Goal: Task Accomplishment & Management: Manage account settings

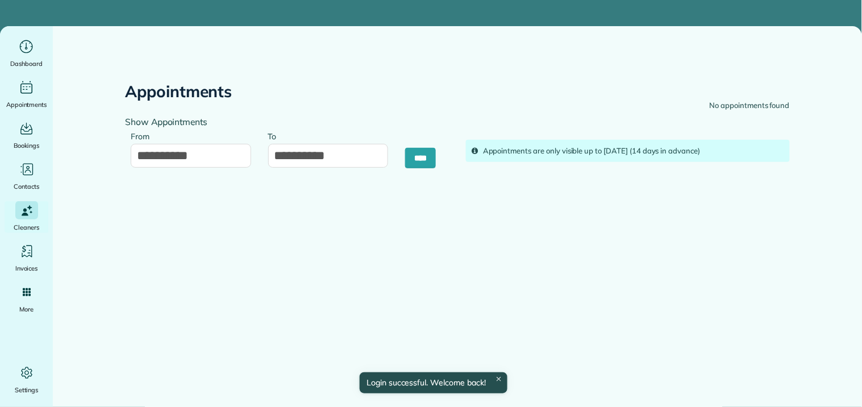
type input "**********"
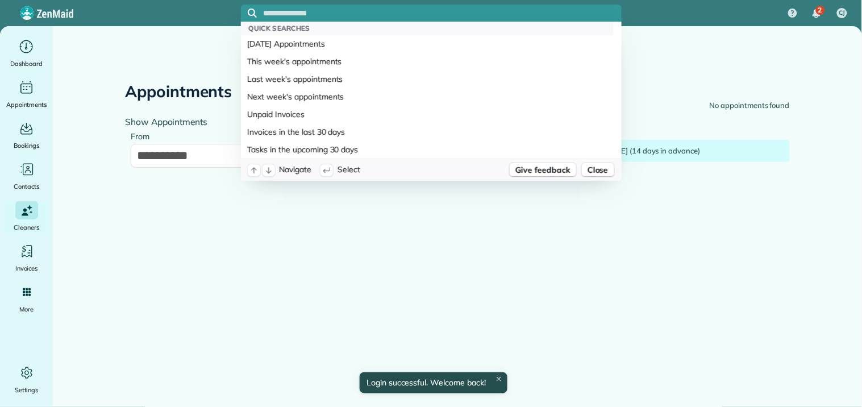
click at [325, 13] on input "text" at bounding box center [443, 13] width 358 height 9
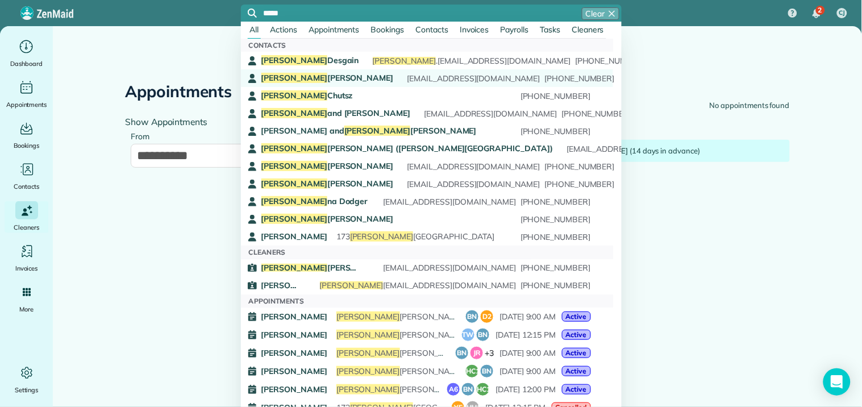
type input "*****"
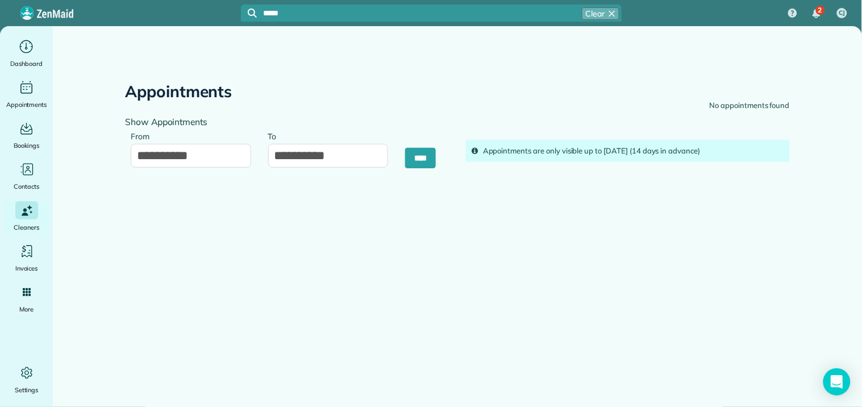
click at [301, 78] on span "Brian Jones" at bounding box center [327, 78] width 132 height 10
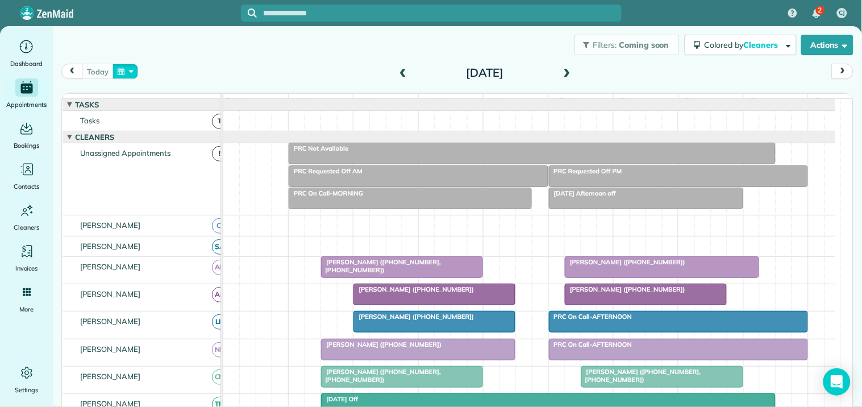
click at [126, 66] on button "button" at bounding box center [125, 71] width 26 height 15
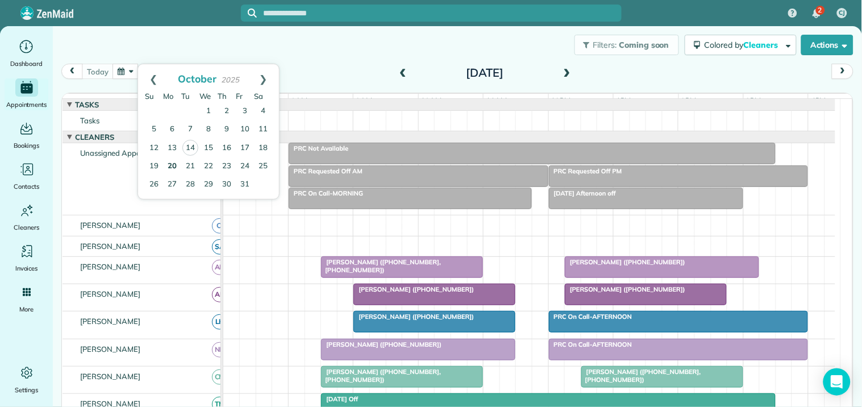
click at [169, 166] on link "20" at bounding box center [172, 166] width 18 height 18
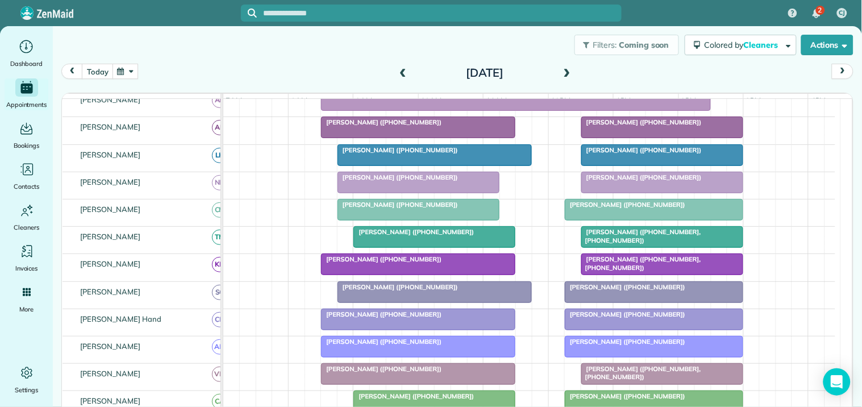
click at [561, 70] on span at bounding box center [567, 73] width 12 height 10
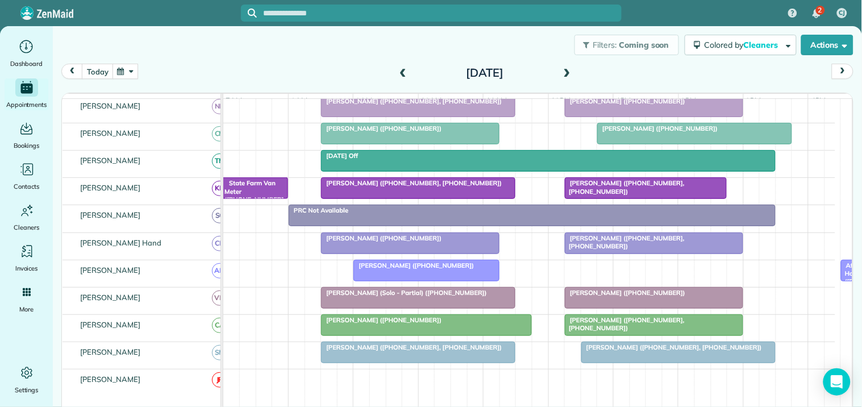
scroll to position [150, 0]
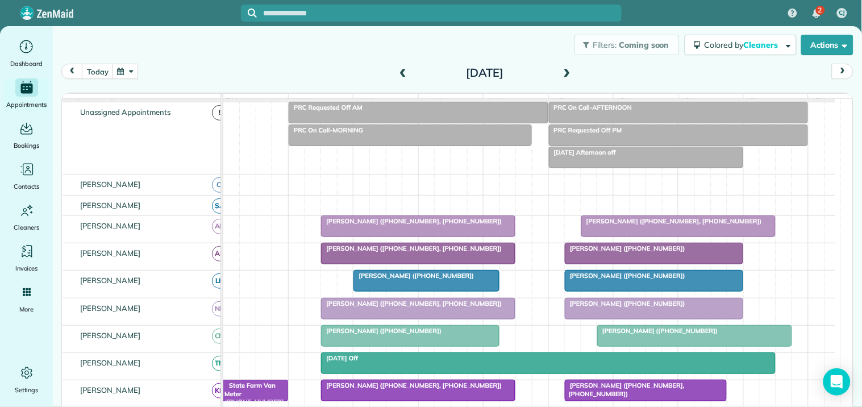
click at [561, 70] on span at bounding box center [567, 73] width 12 height 10
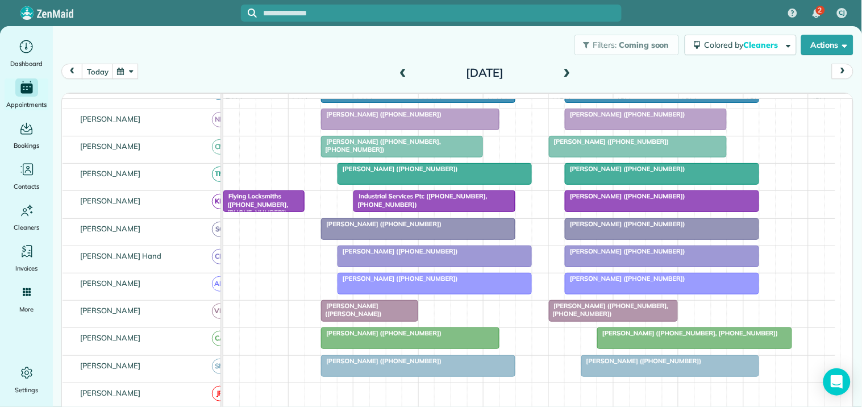
click at [563, 69] on span at bounding box center [567, 73] width 12 height 10
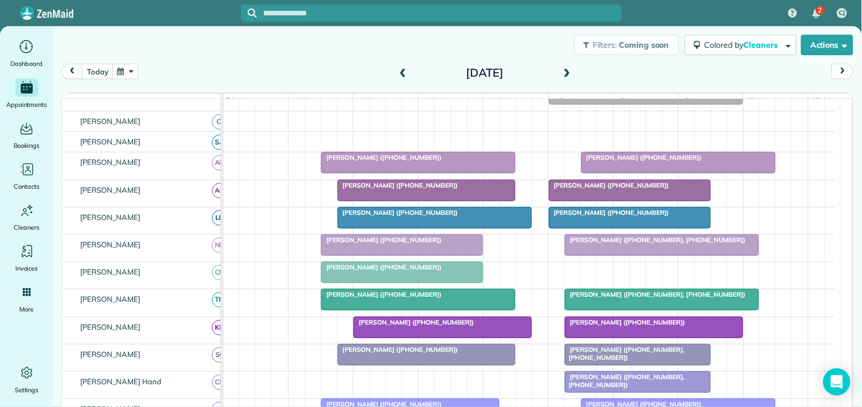
click at [561, 70] on span at bounding box center [567, 73] width 12 height 10
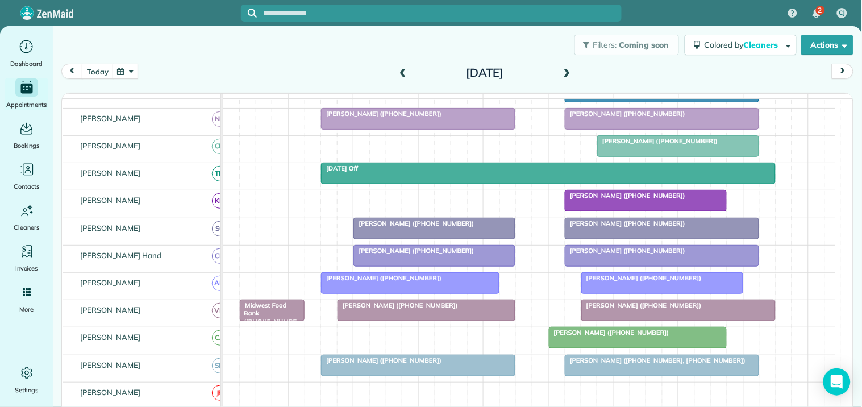
click at [129, 66] on button "button" at bounding box center [125, 71] width 26 height 15
click at [231, 143] on link "16" at bounding box center [227, 148] width 18 height 18
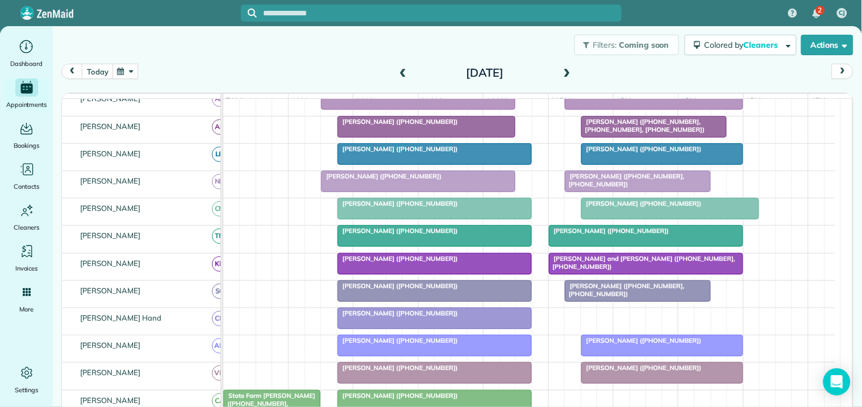
click at [126, 67] on button "button" at bounding box center [125, 71] width 26 height 15
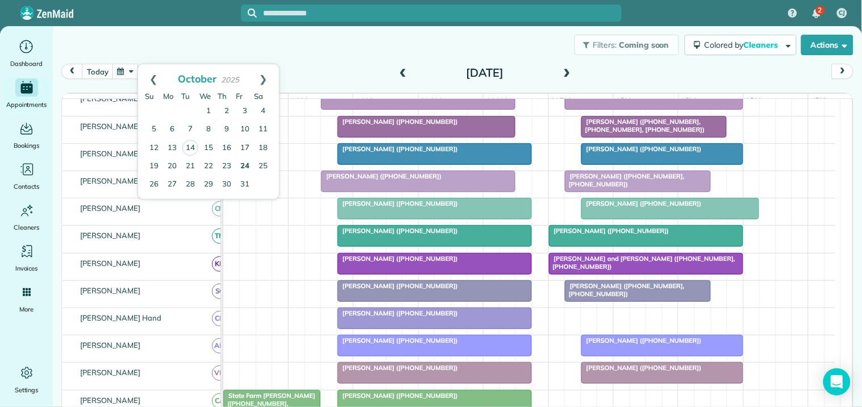
click at [245, 164] on link "24" at bounding box center [245, 166] width 18 height 18
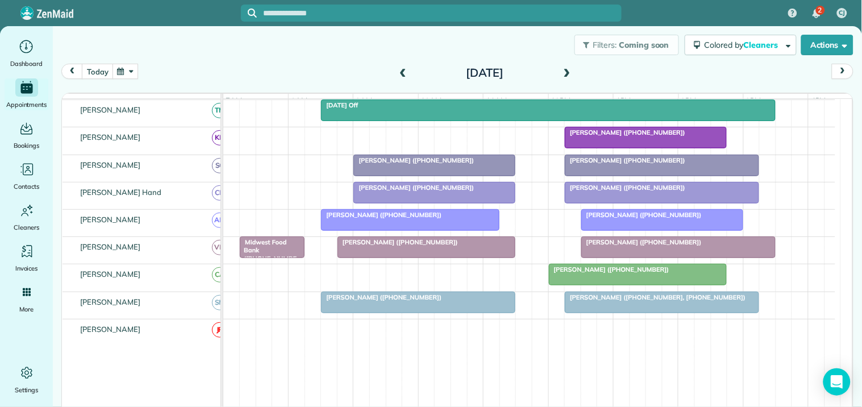
click at [129, 68] on button "button" at bounding box center [125, 71] width 26 height 15
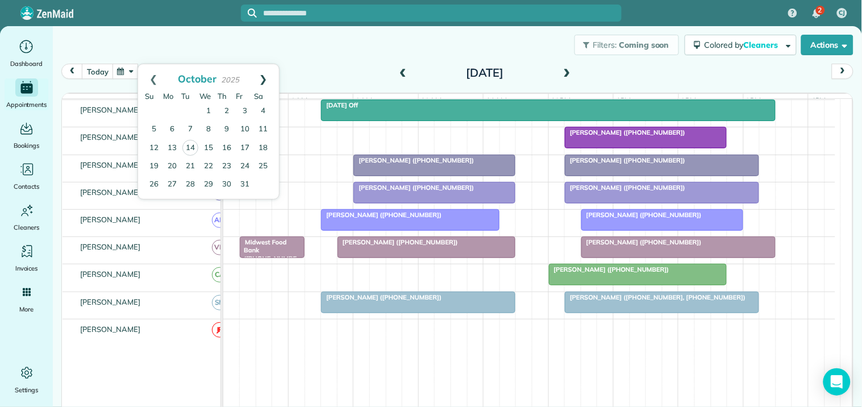
click at [265, 74] on link "Next" at bounding box center [263, 78] width 31 height 28
click at [246, 164] on link "21" at bounding box center [245, 166] width 18 height 18
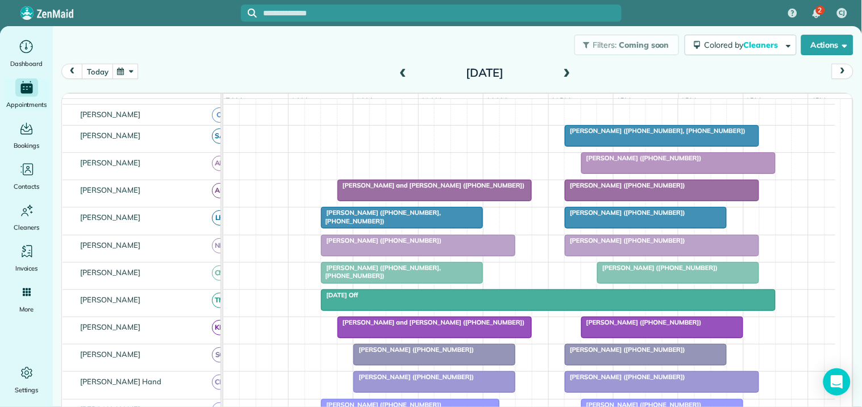
click at [129, 72] on button "button" at bounding box center [125, 71] width 26 height 15
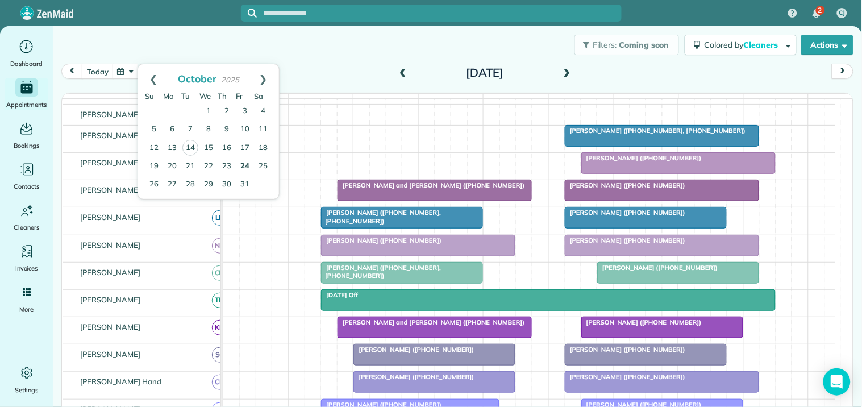
click at [249, 164] on link "24" at bounding box center [245, 166] width 18 height 18
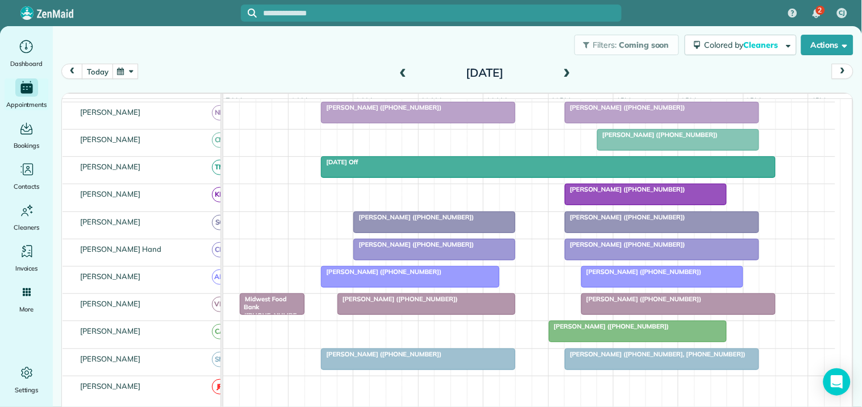
click at [132, 68] on button "button" at bounding box center [125, 71] width 26 height 15
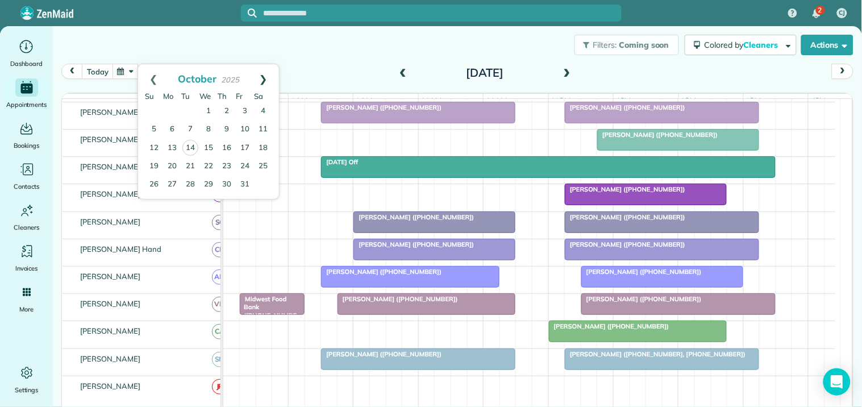
click at [264, 72] on link "Next" at bounding box center [263, 78] width 31 height 28
click at [241, 166] on link "21" at bounding box center [245, 166] width 18 height 18
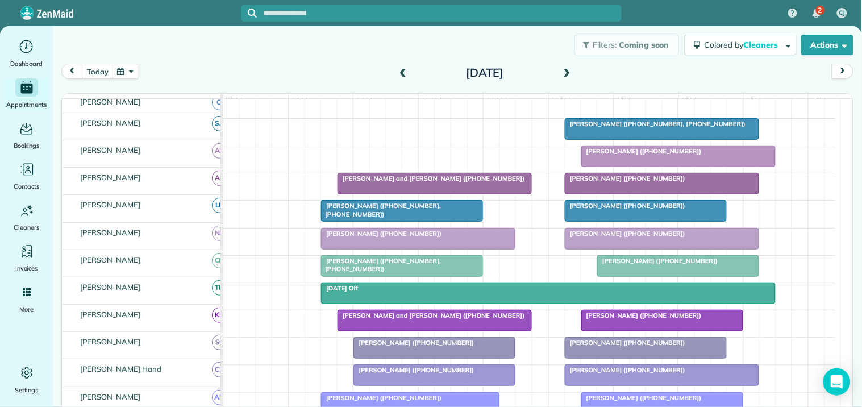
scroll to position [140, 0]
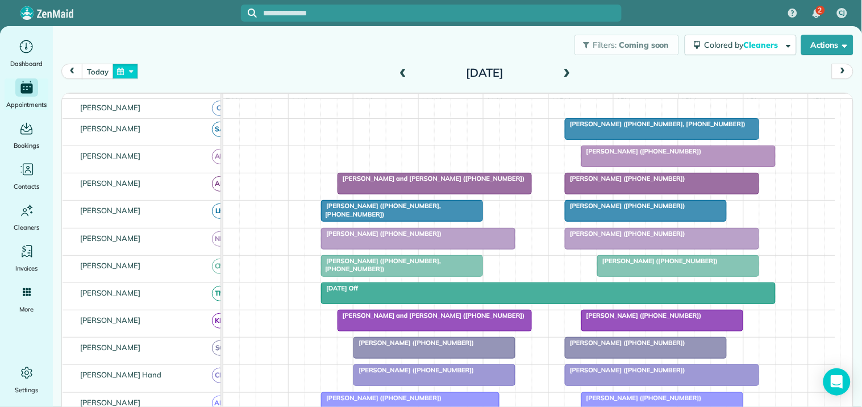
click at [132, 72] on button "button" at bounding box center [125, 71] width 26 height 15
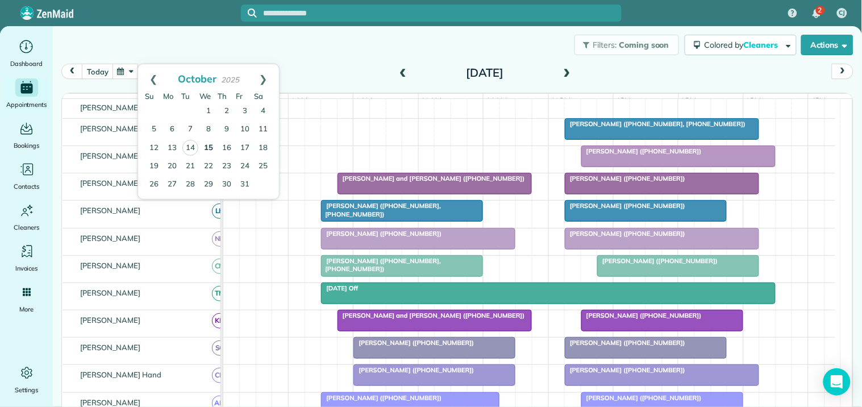
click at [207, 146] on link "15" at bounding box center [208, 148] width 18 height 18
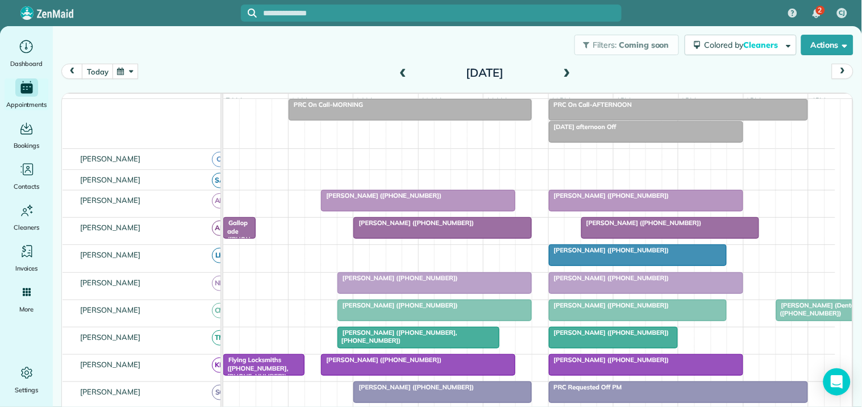
scroll to position [118, 0]
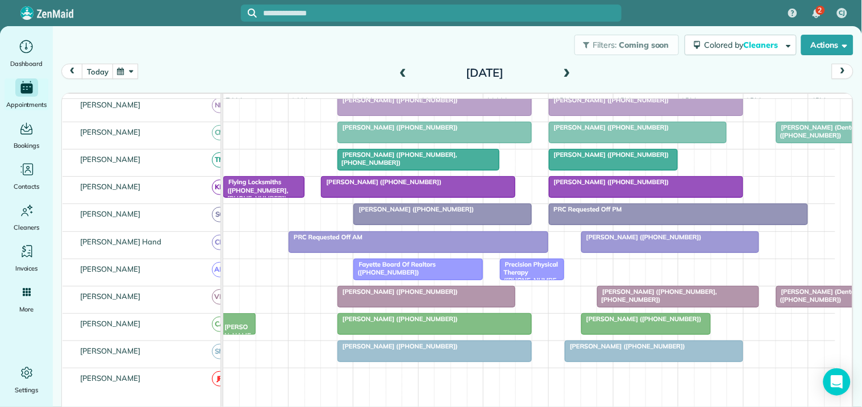
click at [565, 68] on span at bounding box center [567, 73] width 12 height 10
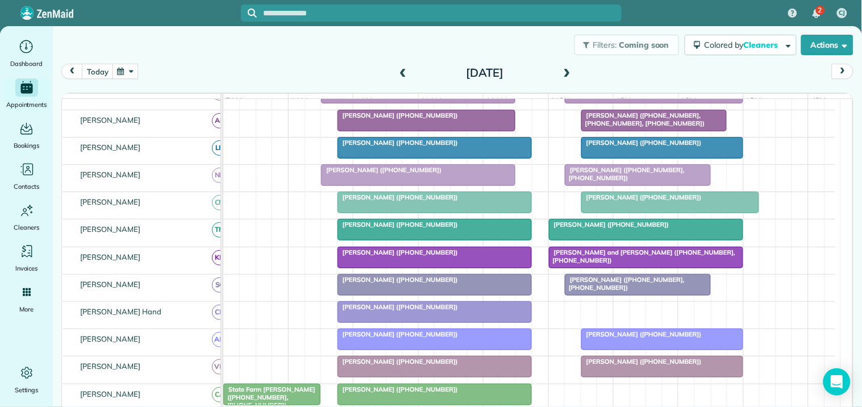
click at [561, 72] on span at bounding box center [567, 73] width 12 height 10
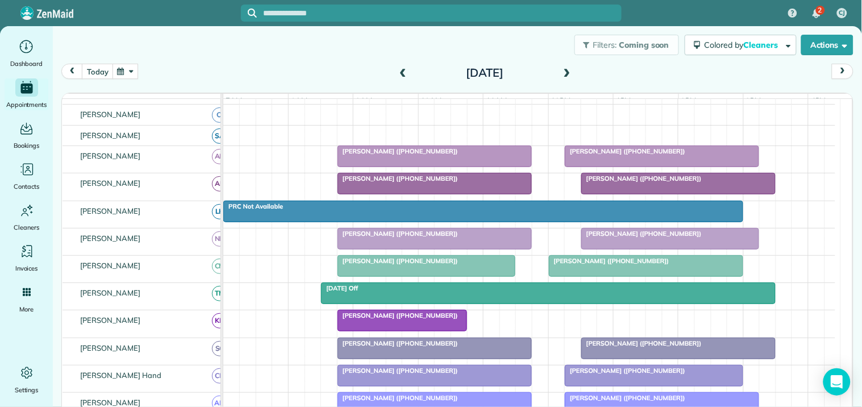
click at [120, 72] on button "button" at bounding box center [125, 71] width 26 height 15
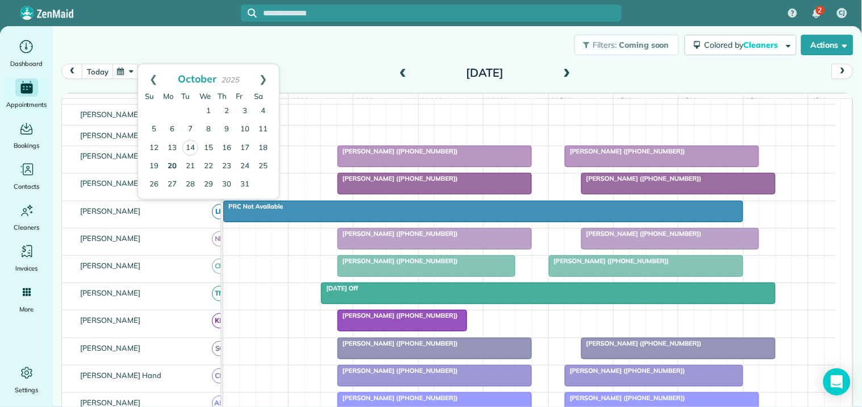
click at [172, 161] on link "20" at bounding box center [172, 166] width 18 height 18
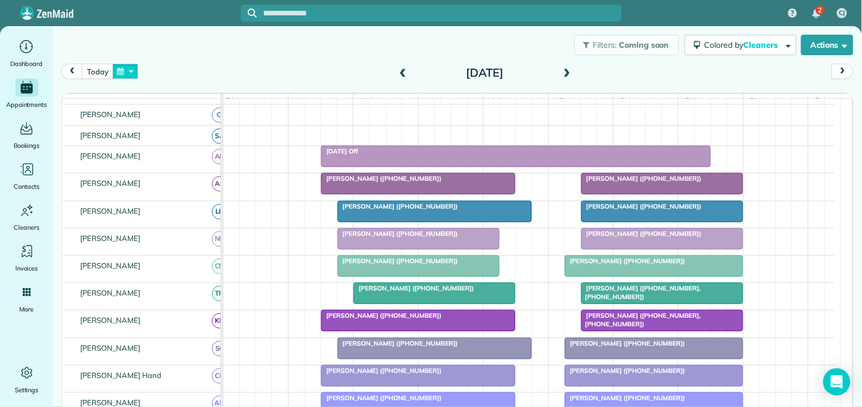
click at [123, 70] on button "button" at bounding box center [125, 71] width 26 height 15
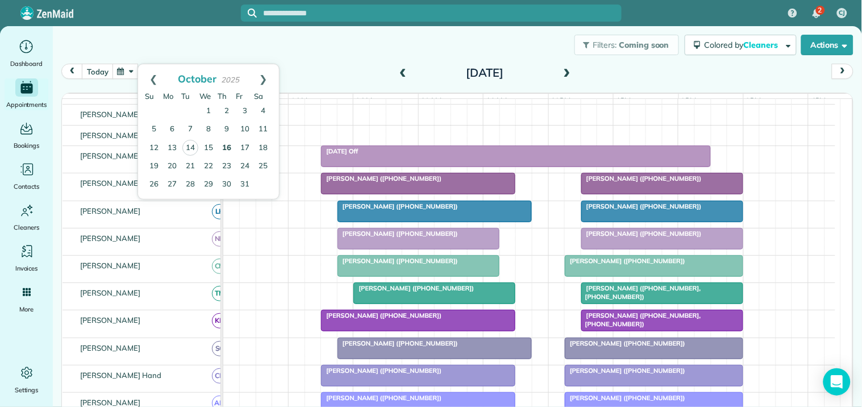
click at [225, 143] on link "16" at bounding box center [227, 148] width 18 height 18
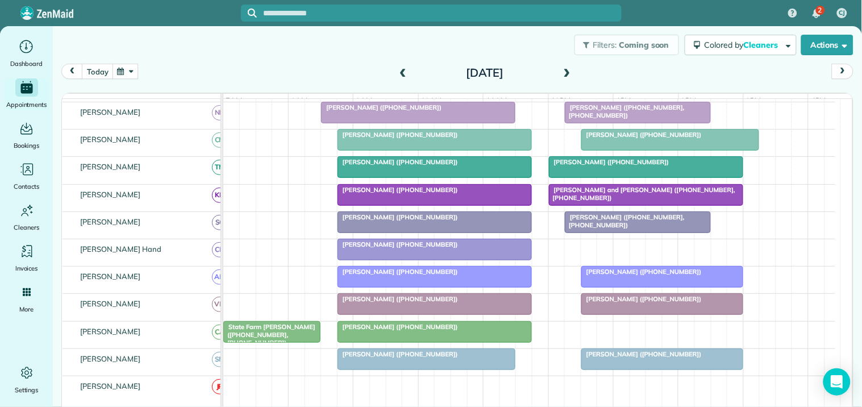
click at [565, 70] on span at bounding box center [567, 73] width 12 height 10
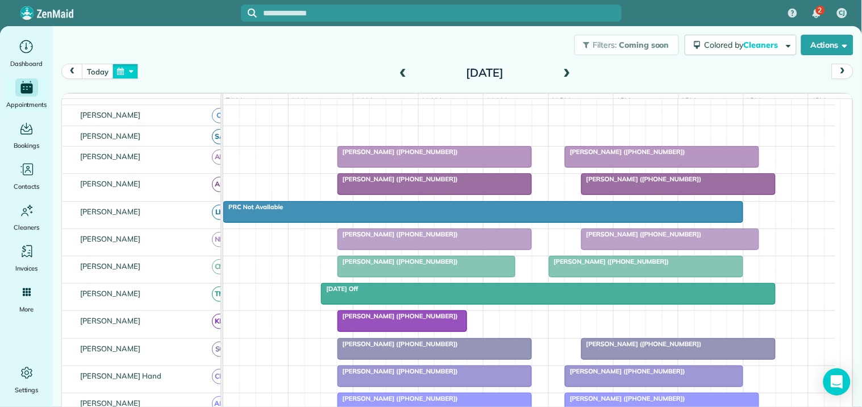
click at [131, 69] on button "button" at bounding box center [125, 71] width 26 height 15
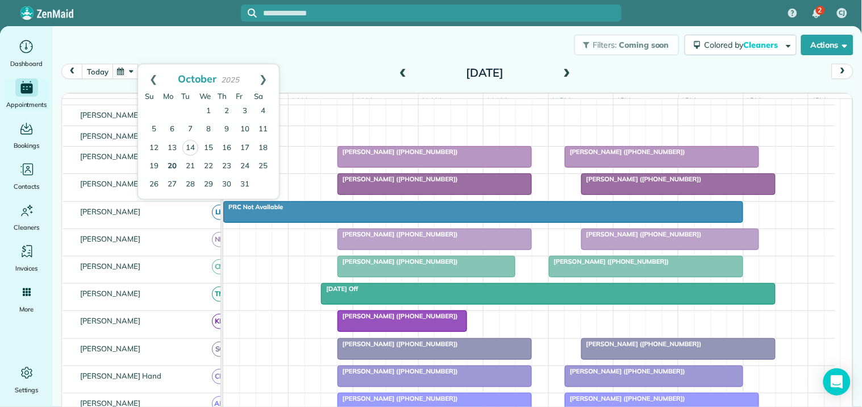
click at [174, 162] on link "20" at bounding box center [172, 166] width 18 height 18
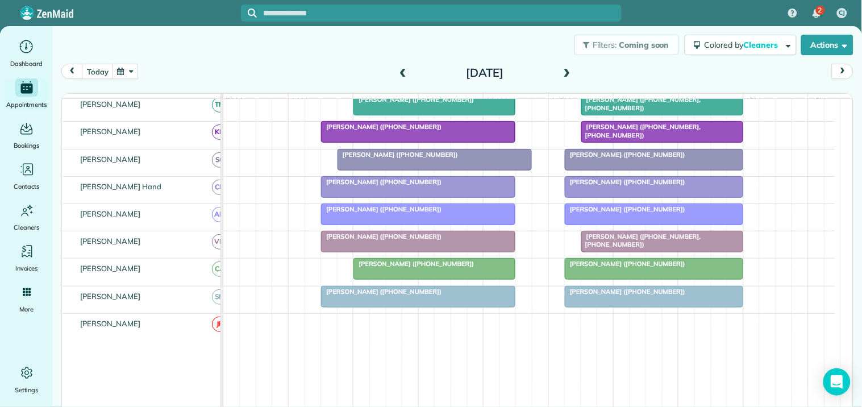
click at [565, 73] on span at bounding box center [567, 73] width 12 height 10
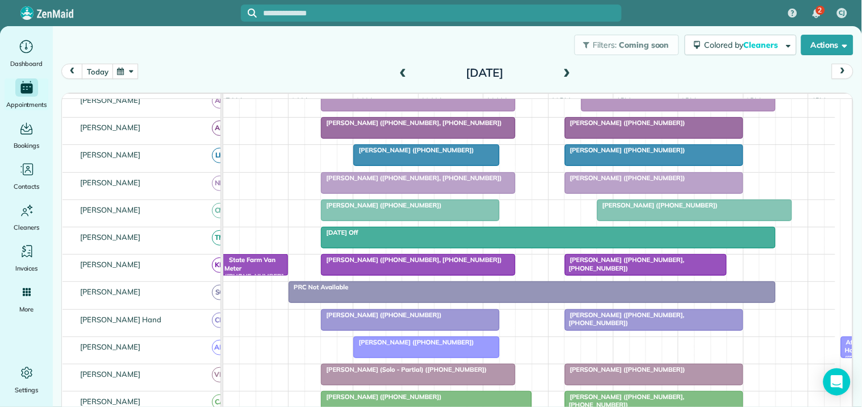
click at [566, 68] on span at bounding box center [567, 73] width 12 height 10
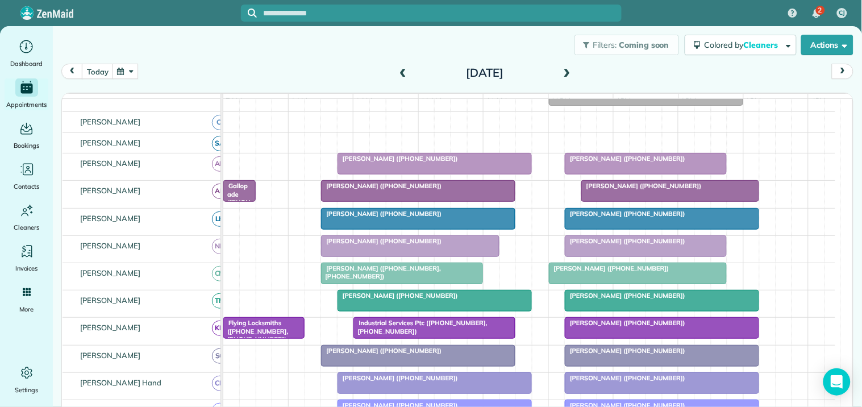
click at [566, 68] on span at bounding box center [567, 73] width 12 height 10
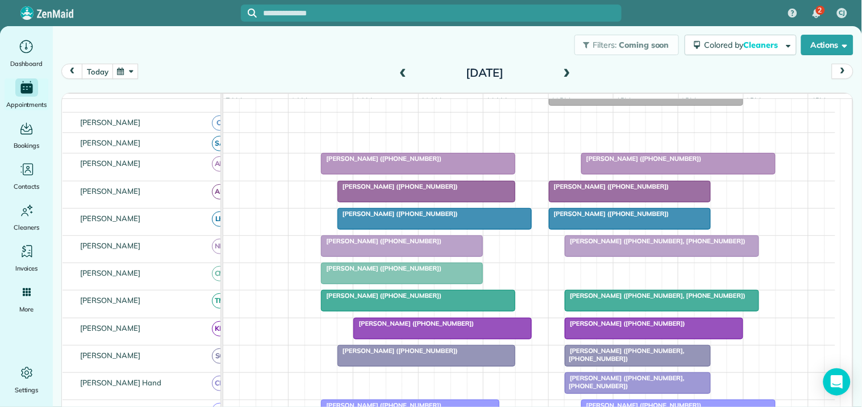
click at [563, 70] on span at bounding box center [567, 73] width 12 height 10
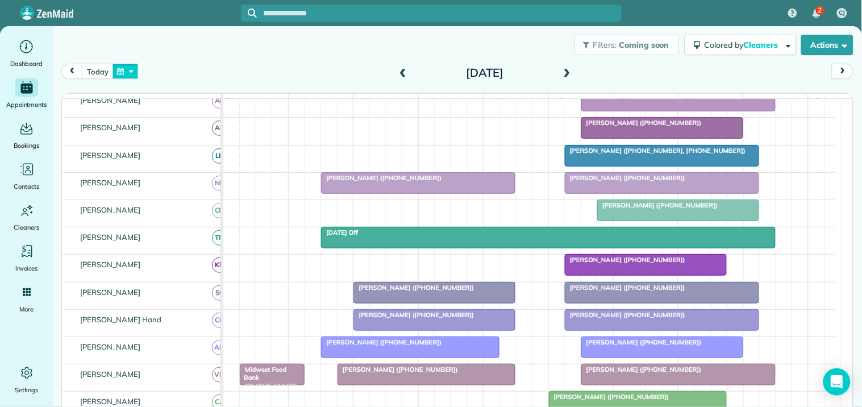
click at [123, 70] on button "button" at bounding box center [125, 71] width 26 height 15
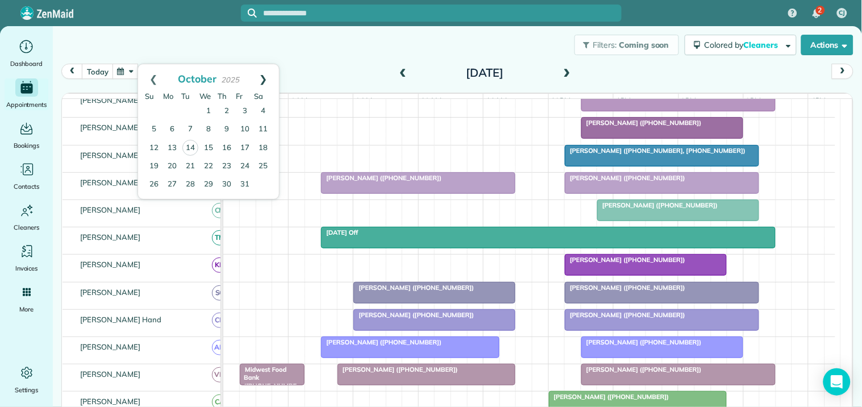
click at [265, 76] on link "Next" at bounding box center [263, 78] width 31 height 28
click at [190, 145] on link "11" at bounding box center [190, 148] width 18 height 18
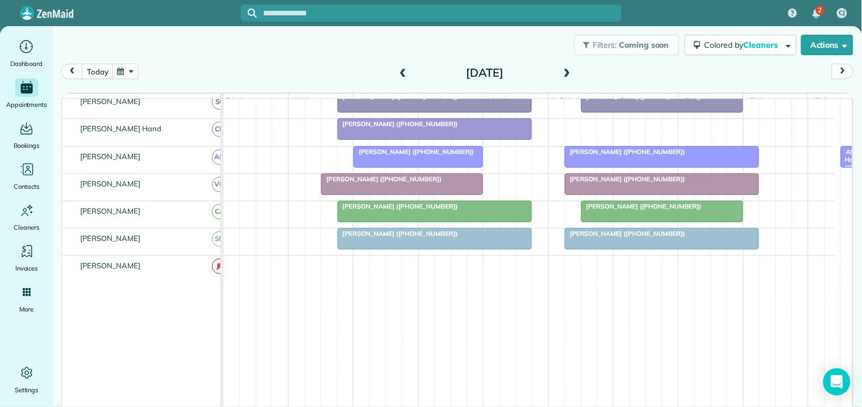
scroll to position [371, 0]
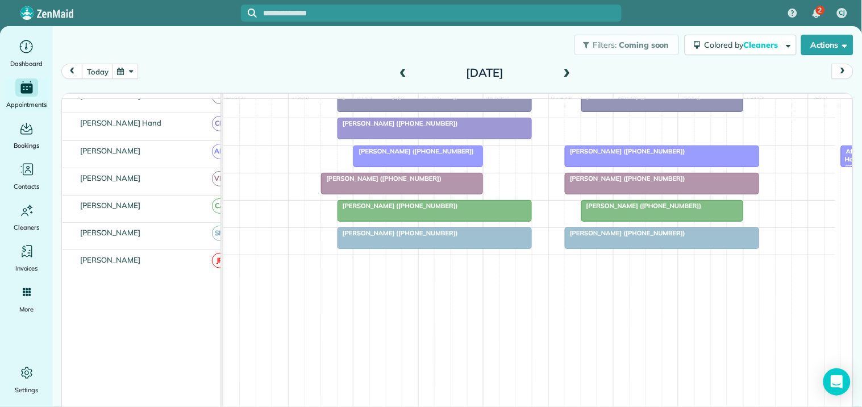
click at [562, 72] on span at bounding box center [567, 73] width 12 height 10
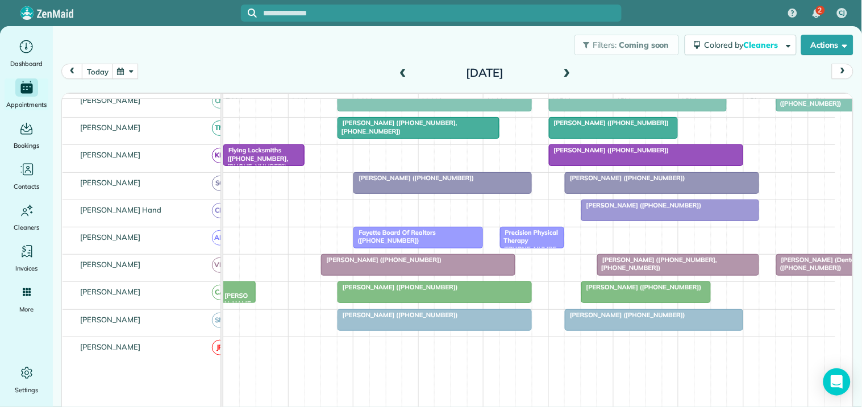
scroll to position [280, 0]
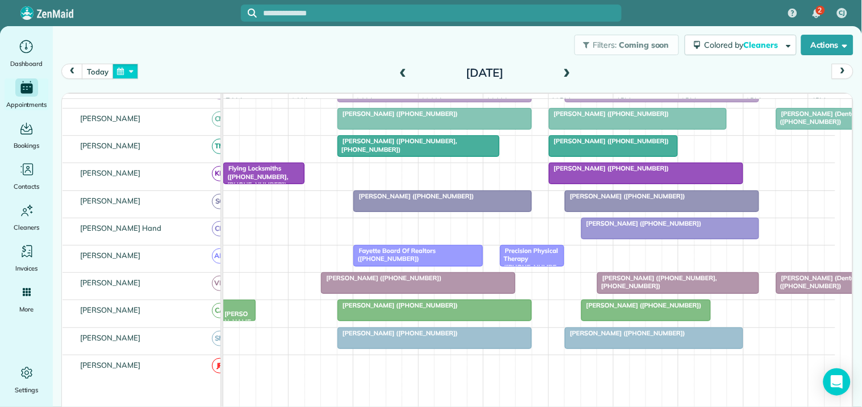
click at [132, 68] on button "button" at bounding box center [125, 71] width 26 height 15
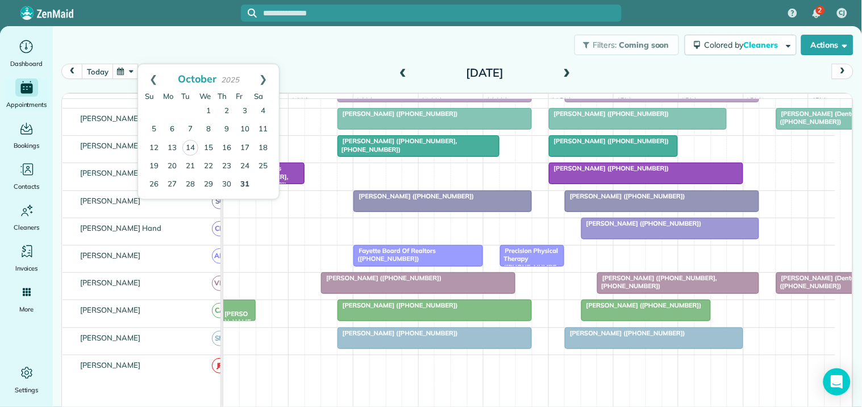
click at [245, 183] on link "31" at bounding box center [245, 184] width 18 height 18
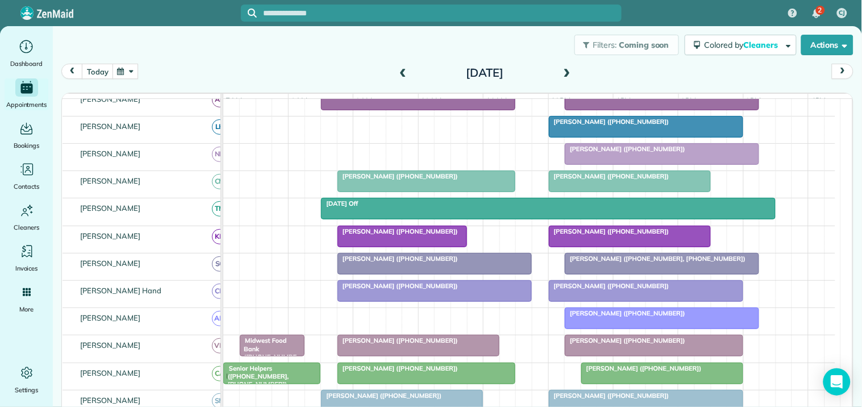
scroll to position [160, 0]
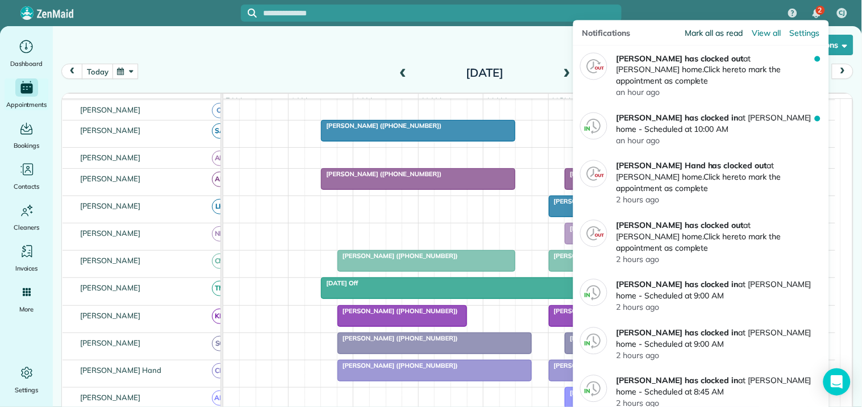
click at [696, 34] on span "Mark all as read" at bounding box center [713, 32] width 57 height 11
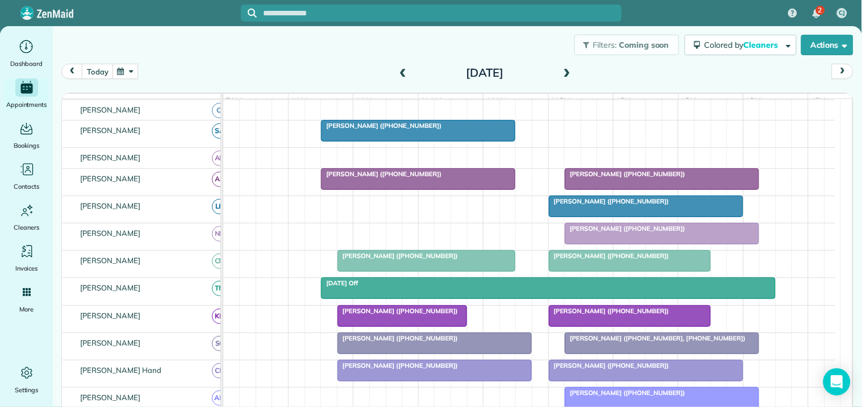
click at [210, 83] on div "[DATE] [DATE]" at bounding box center [457, 75] width 792 height 22
click at [127, 73] on button "button" at bounding box center [125, 71] width 26 height 15
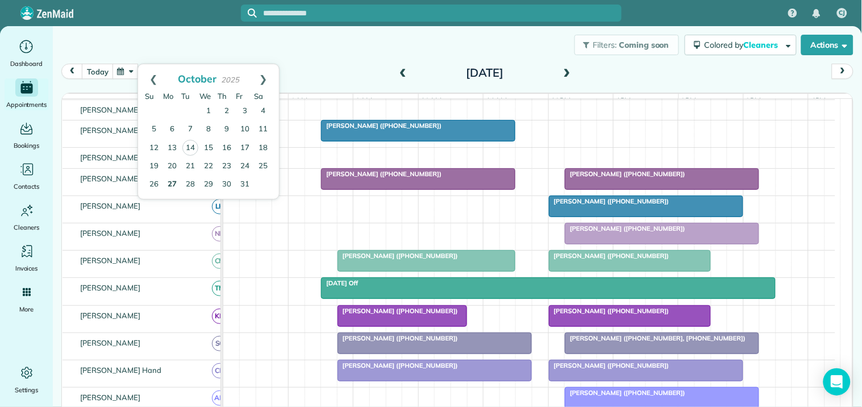
click at [169, 181] on link "27" at bounding box center [172, 184] width 18 height 18
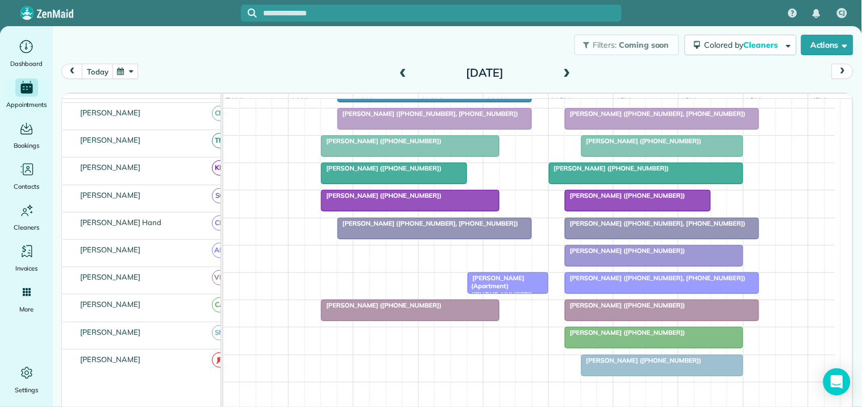
scroll to position [225, 0]
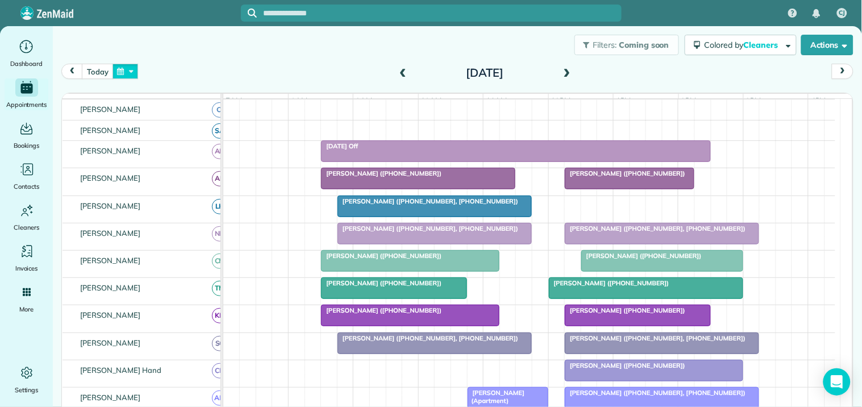
click at [129, 69] on button "button" at bounding box center [125, 71] width 26 height 15
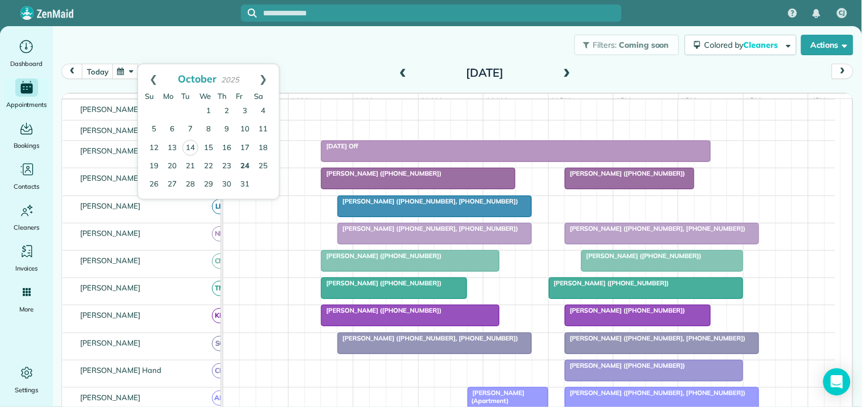
click at [244, 163] on link "24" at bounding box center [245, 166] width 18 height 18
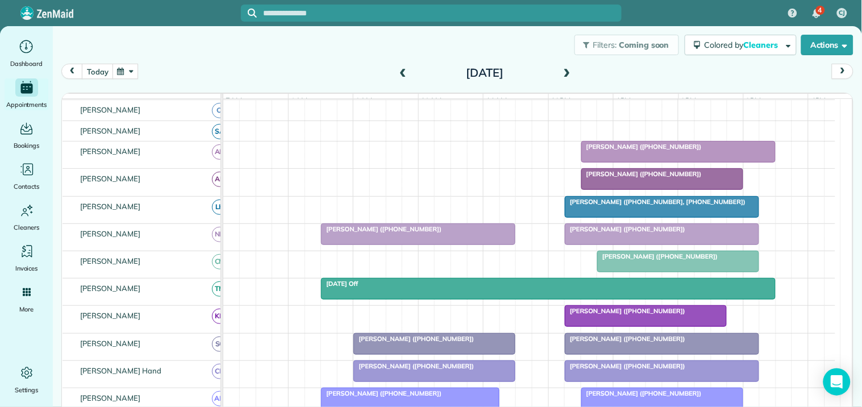
click at [400, 70] on span at bounding box center [402, 73] width 12 height 10
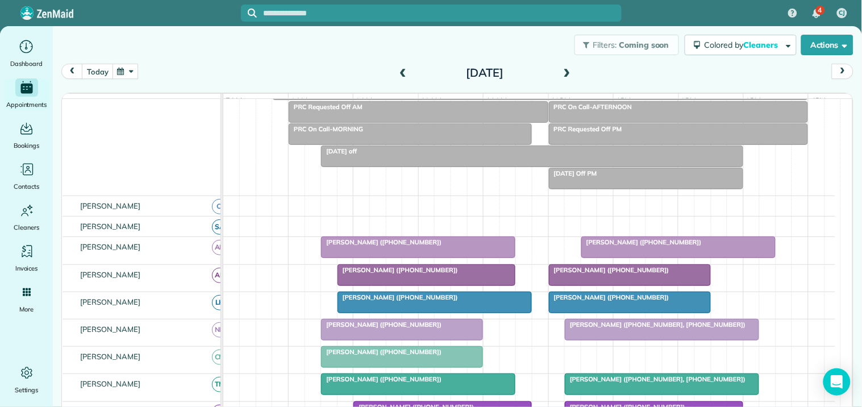
scroll to position [160, 0]
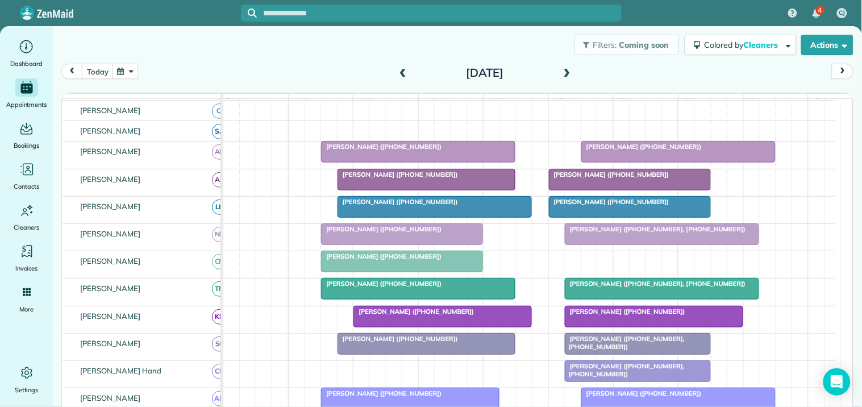
click at [561, 72] on span at bounding box center [567, 73] width 12 height 10
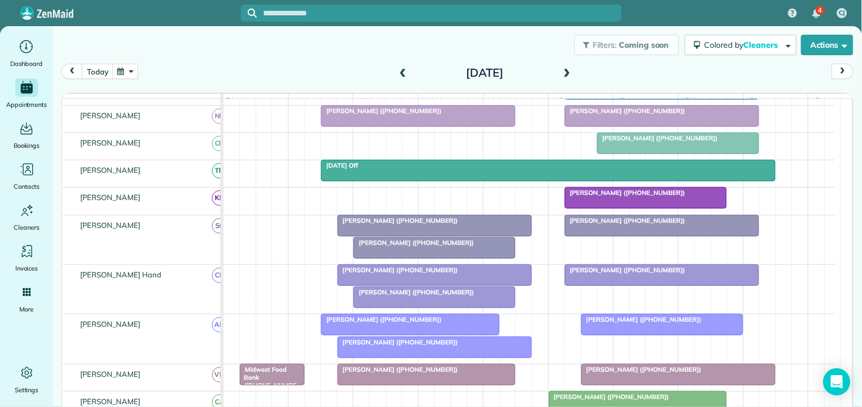
scroll to position [264, 0]
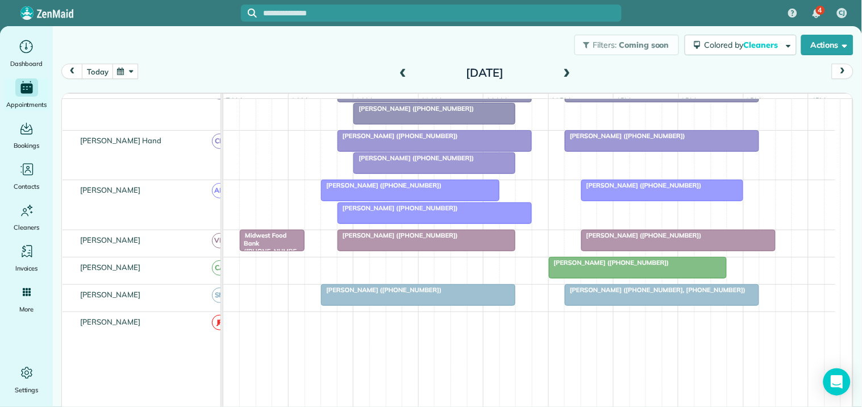
click at [429, 222] on div at bounding box center [434, 213] width 193 height 20
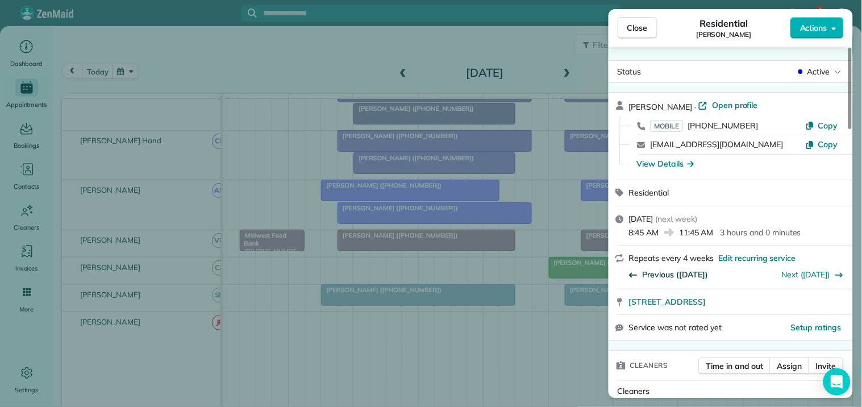
click at [680, 271] on span "Previous ([DATE])" at bounding box center [675, 274] width 66 height 11
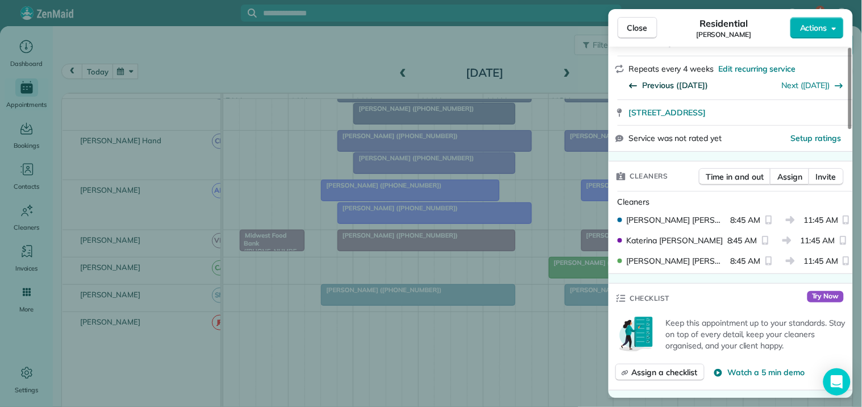
click at [677, 82] on span "Previous ([DATE])" at bounding box center [675, 85] width 66 height 11
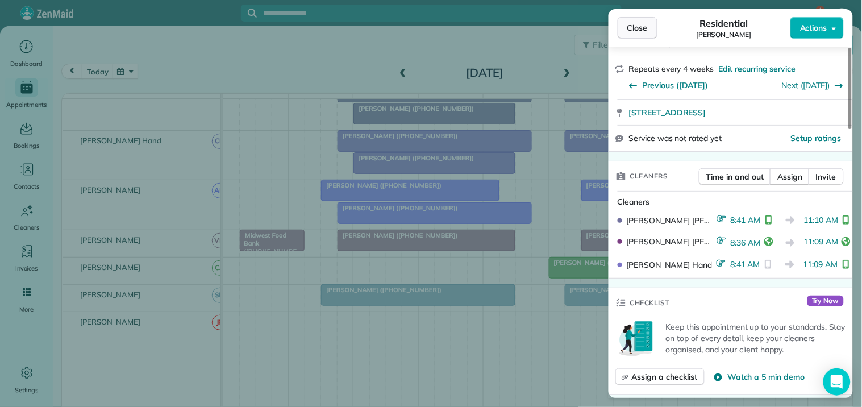
click at [639, 30] on span "Close" at bounding box center [637, 27] width 20 height 11
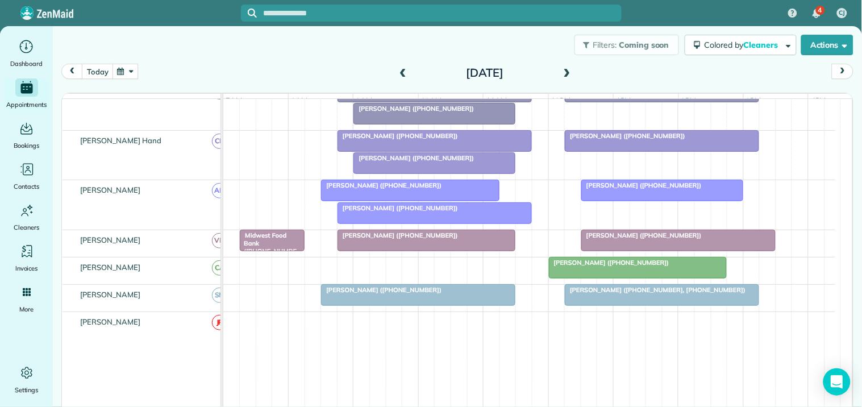
click at [392, 223] on div at bounding box center [434, 213] width 193 height 20
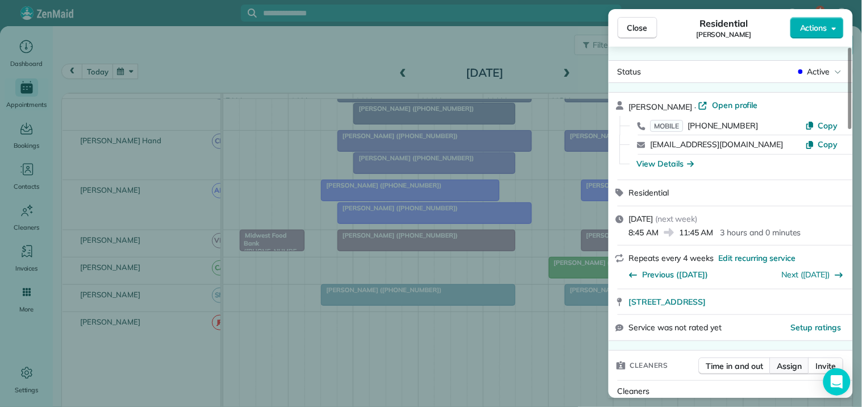
click at [791, 367] on span "Assign" at bounding box center [789, 365] width 25 height 11
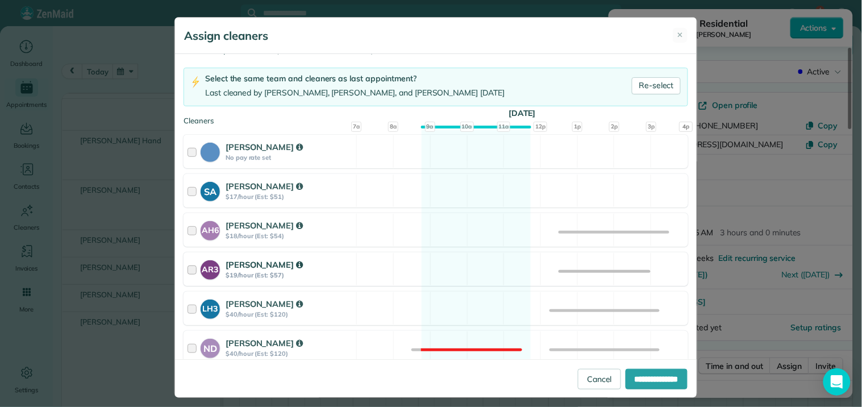
click at [473, 265] on div "AR3 [PERSON_NAME] $19/hour (Est: $57) Available" at bounding box center [435, 269] width 504 height 34
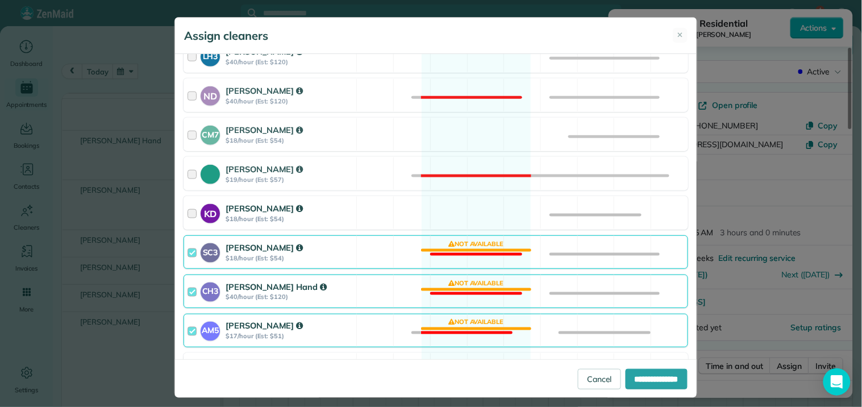
click at [482, 209] on div "KD [PERSON_NAME] $18/hour (Est: $54) Available" at bounding box center [435, 213] width 504 height 34
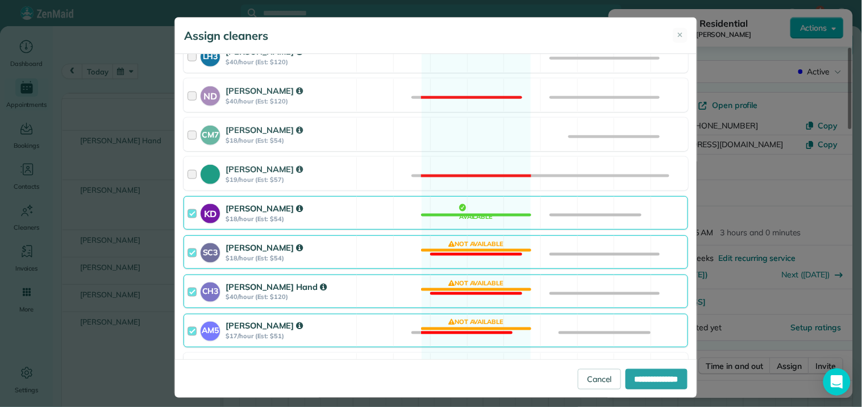
click at [470, 252] on div "SC3 [PERSON_NAME] $18/hour (Est: $54) Not available" at bounding box center [435, 252] width 504 height 34
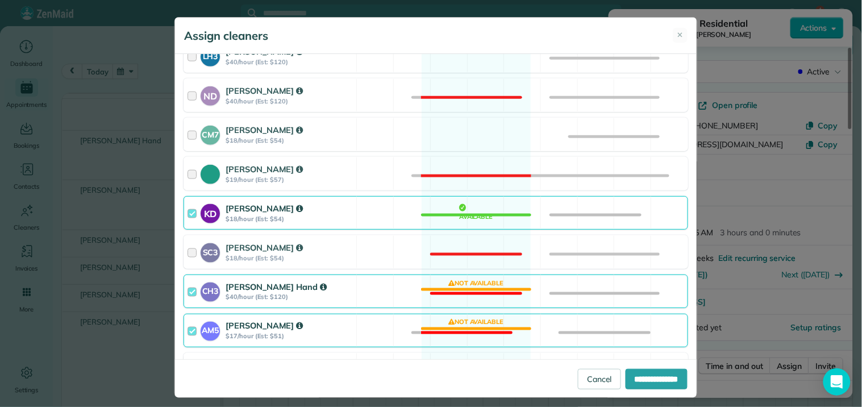
click at [467, 284] on div "CH3 [PERSON_NAME] Hand $40/hour (Est: $120) Not available" at bounding box center [435, 291] width 504 height 34
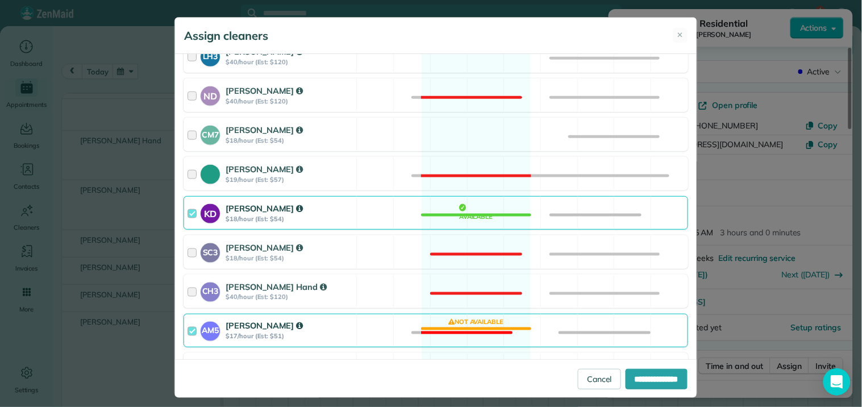
click at [465, 329] on div "AM5 [PERSON_NAME] $17/hour (Est: $51) Not available" at bounding box center [435, 330] width 504 height 34
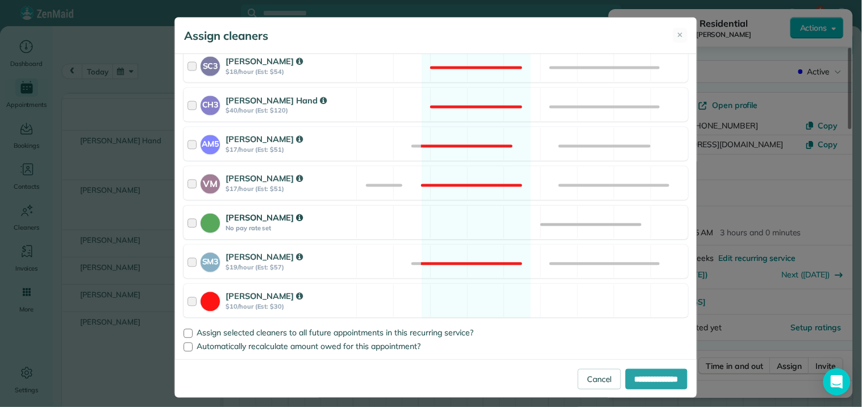
click at [457, 220] on div "[PERSON_NAME] No pay rate set Available" at bounding box center [435, 223] width 504 height 34
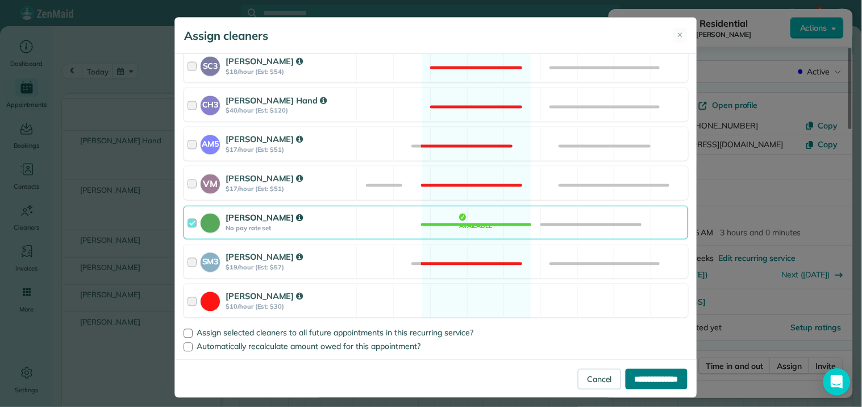
click at [649, 379] on input "**********" at bounding box center [656, 379] width 62 height 20
type input "**********"
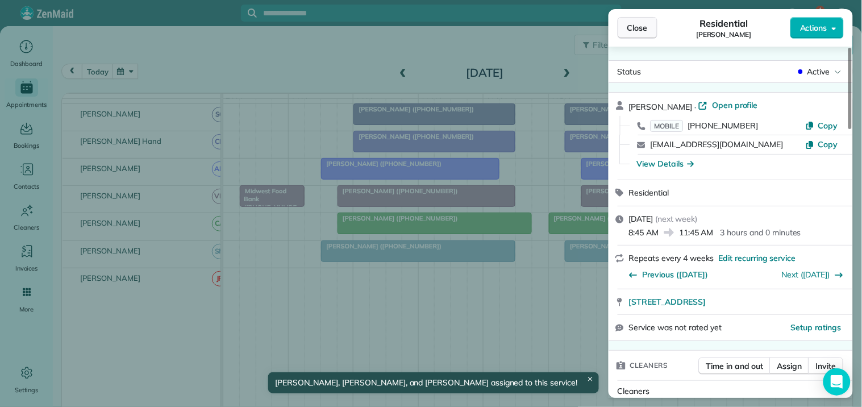
click at [649, 32] on button "Close" at bounding box center [637, 28] width 40 height 22
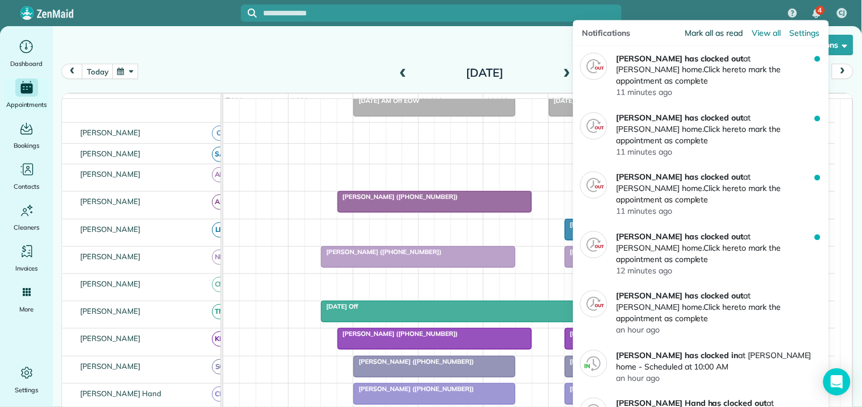
click at [705, 33] on span "Mark all as read" at bounding box center [713, 32] width 57 height 11
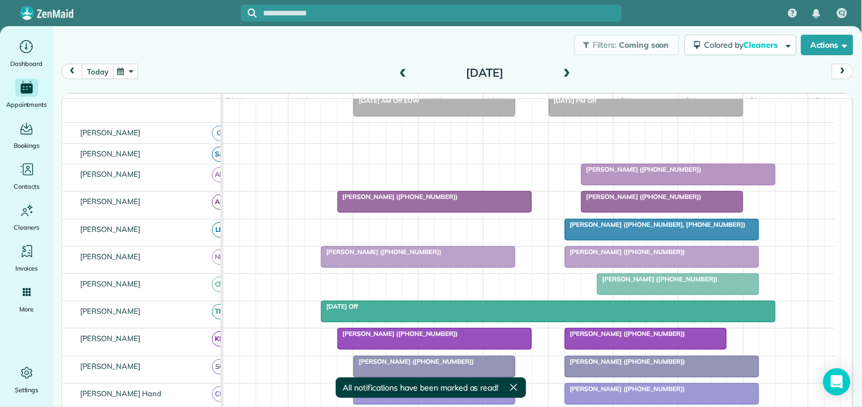
click at [95, 72] on button "today" at bounding box center [97, 71] width 31 height 15
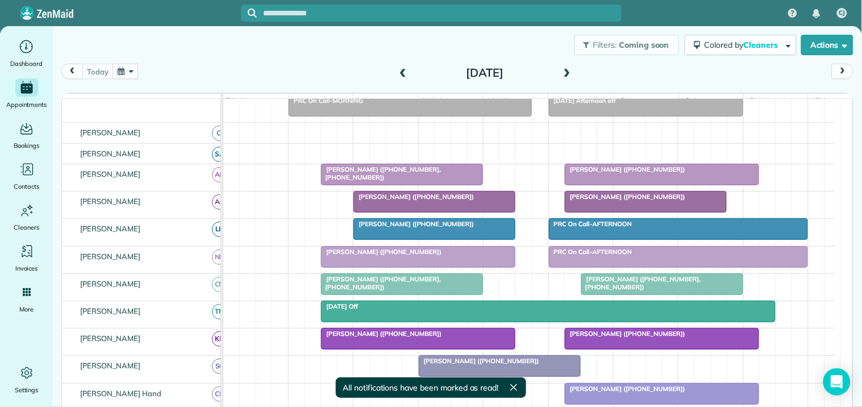
click at [454, 267] on div at bounding box center [417, 256] width 193 height 20
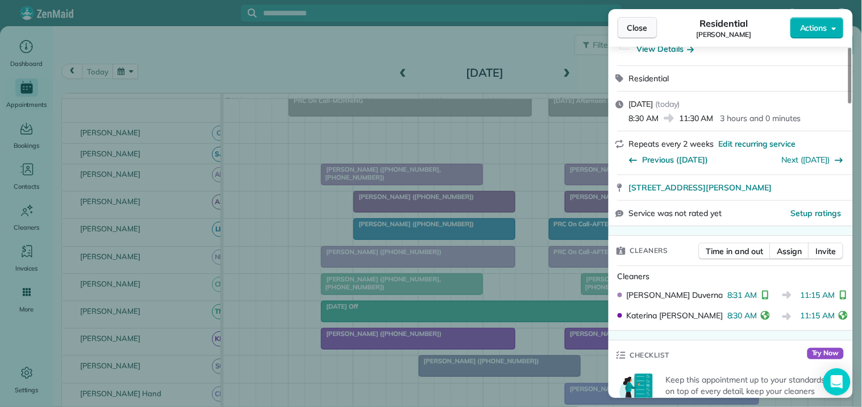
click at [645, 32] on span "Close" at bounding box center [637, 27] width 20 height 11
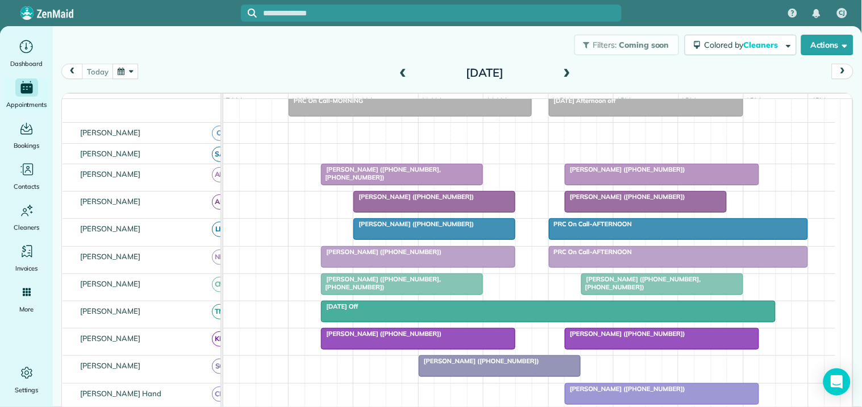
click at [409, 179] on span "[PERSON_NAME] ([PHONE_NUMBER], [PHONE_NUMBER])" at bounding box center [380, 173] width 120 height 16
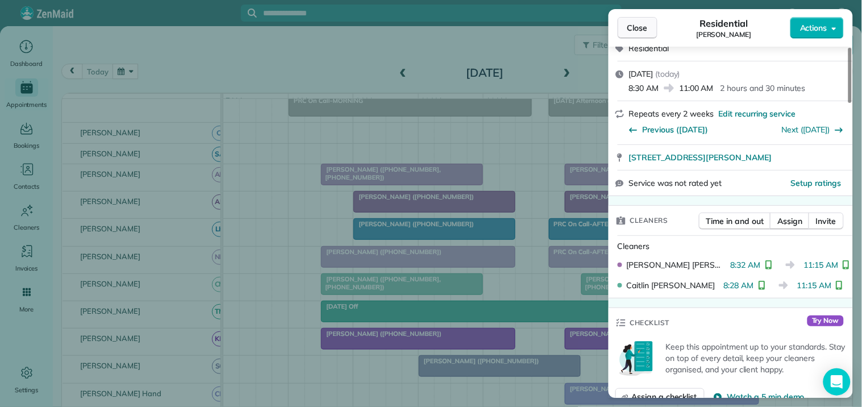
click at [641, 23] on span "Close" at bounding box center [637, 27] width 20 height 11
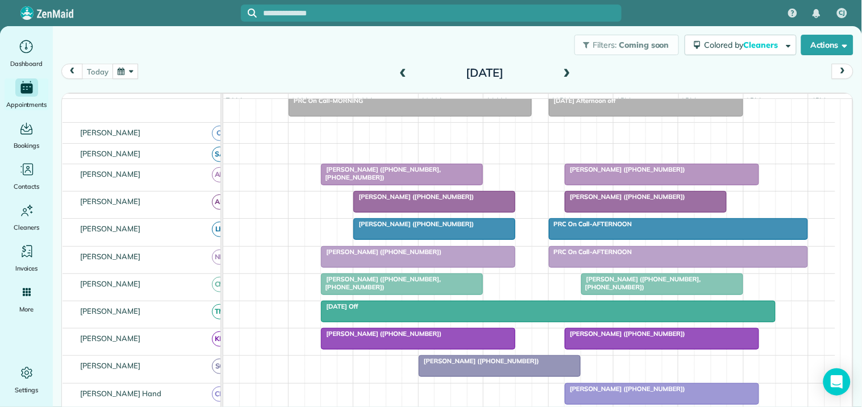
click at [451, 211] on div at bounding box center [434, 201] width 161 height 20
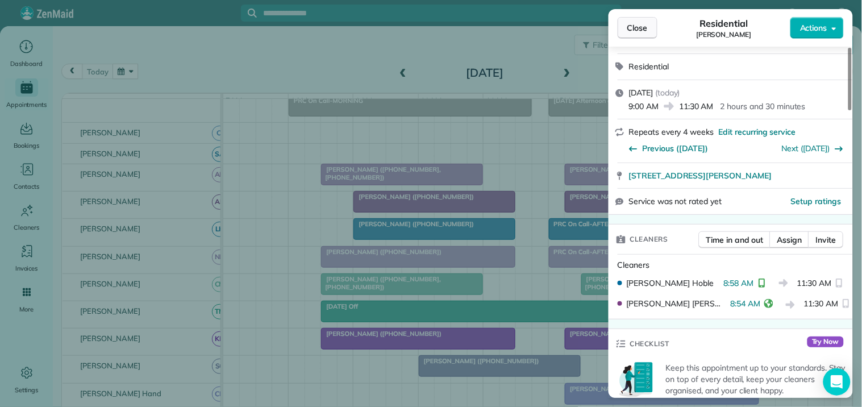
click at [638, 30] on span "Close" at bounding box center [637, 27] width 20 height 11
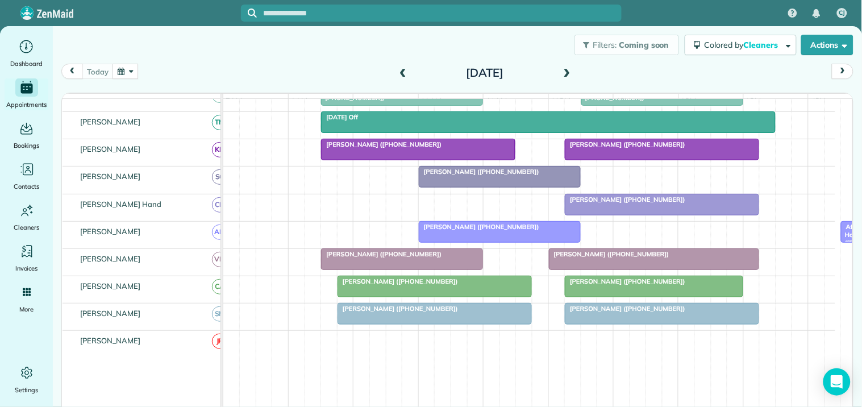
click at [614, 269] on div at bounding box center [654, 259] width 210 height 20
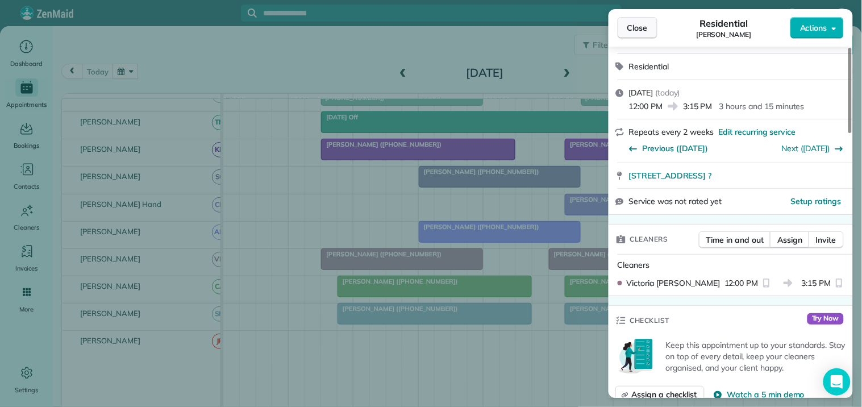
click at [638, 27] on span "Close" at bounding box center [637, 27] width 20 height 11
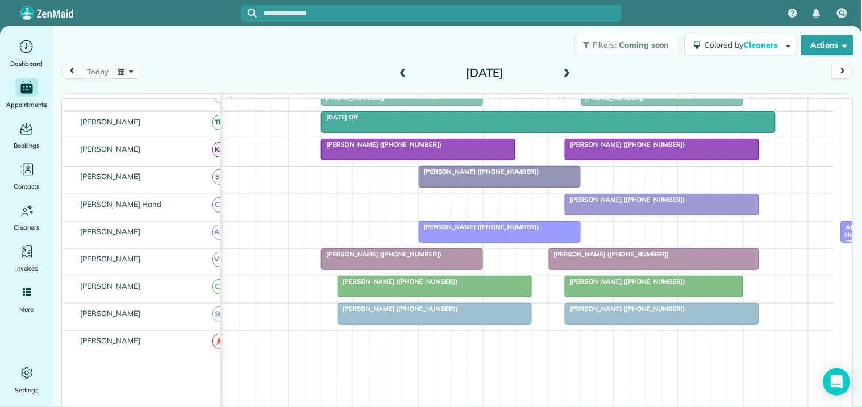
click at [435, 296] on div at bounding box center [434, 286] width 193 height 20
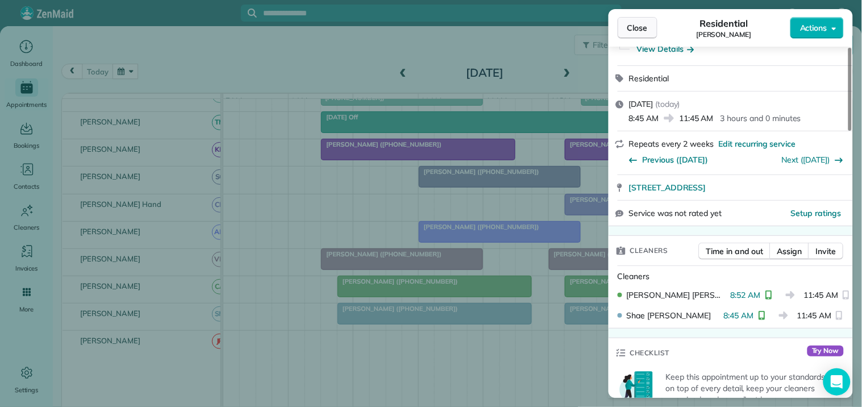
click at [645, 28] on span "Close" at bounding box center [637, 27] width 20 height 11
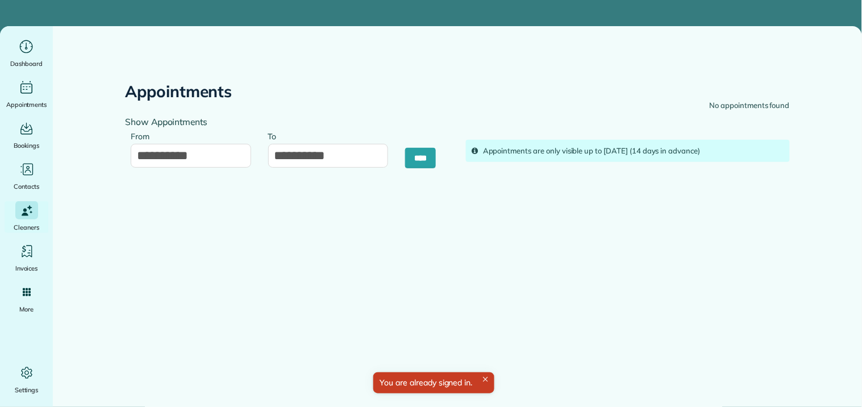
type input "**********"
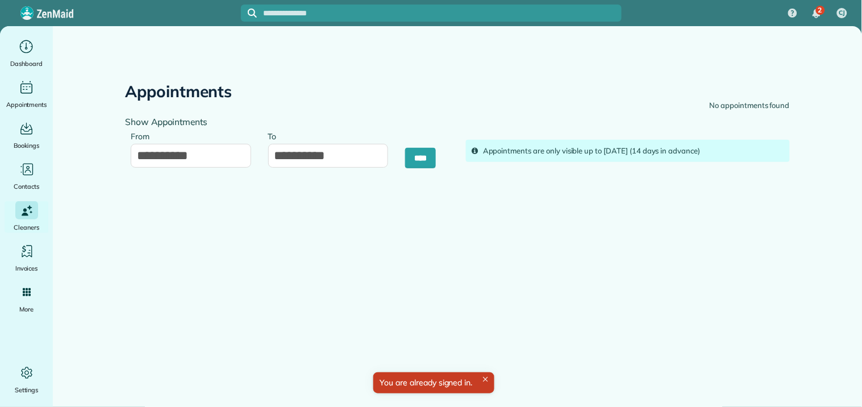
click at [341, 9] on input "text" at bounding box center [443, 13] width 358 height 9
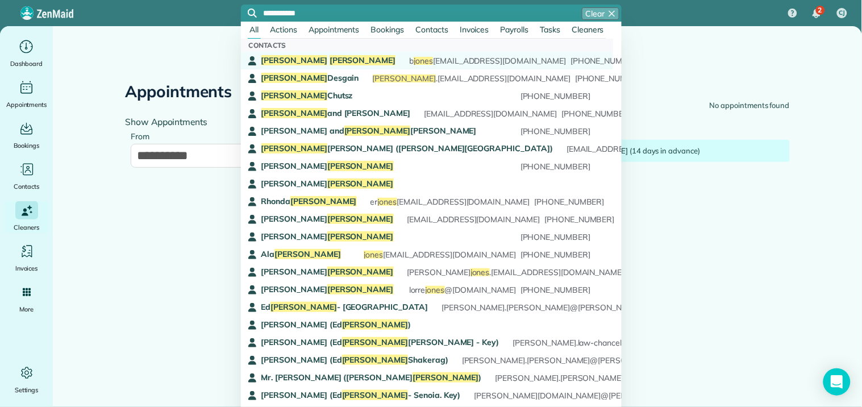
type input "**********"
click at [312, 62] on div "Brian Jones b jones 74@gmail.com (770) 856-5918" at bounding box center [425, 60] width 329 height 11
